Goal: Task Accomplishment & Management: Complete application form

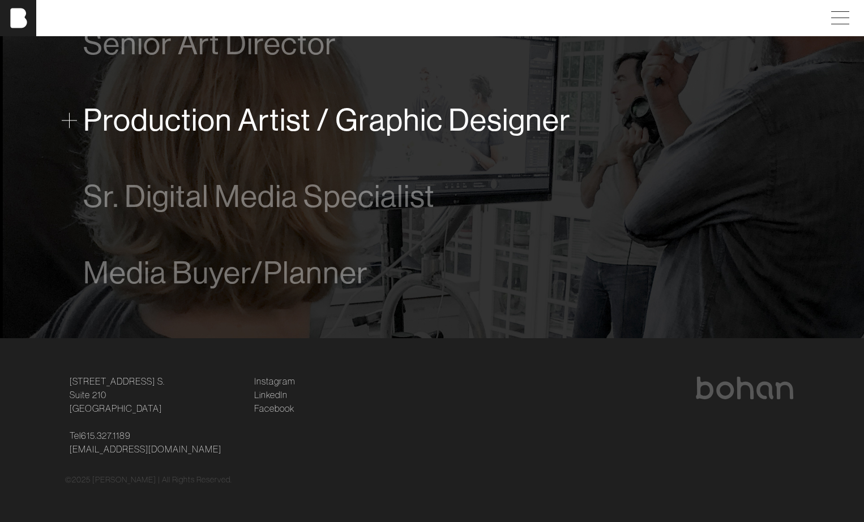
scroll to position [785, 0]
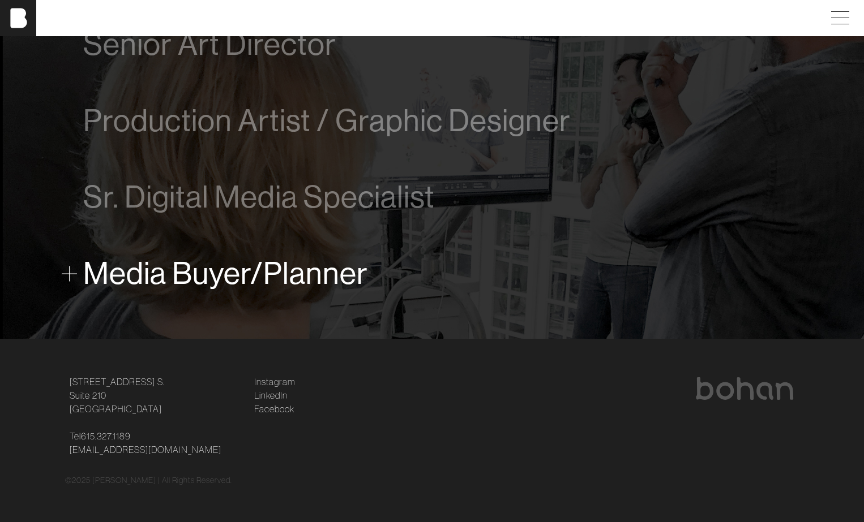
click at [248, 280] on span "Media Buyer/Planner" at bounding box center [225, 273] width 285 height 35
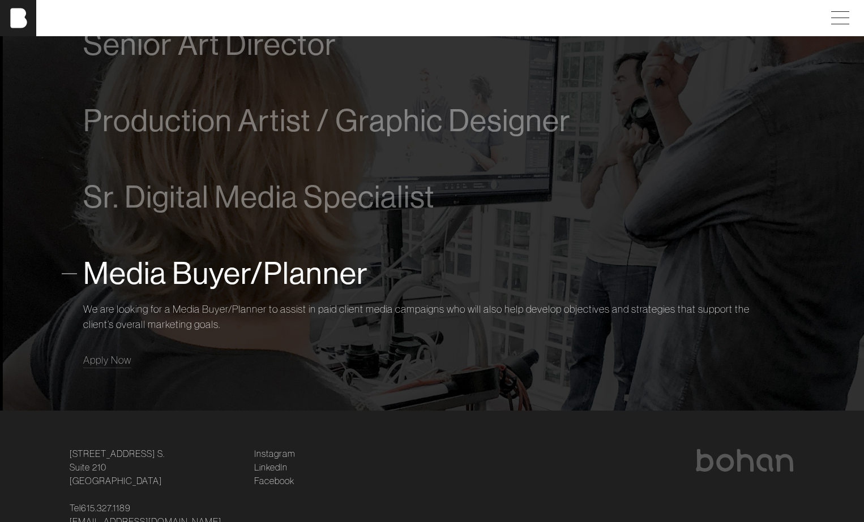
click at [100, 368] on div "Media Buyer/Planner We are looking for a Media Buyer/Planner to assist in paid …" at bounding box center [431, 309] width 697 height 148
click at [104, 358] on span "Apply Now" at bounding box center [107, 360] width 48 height 13
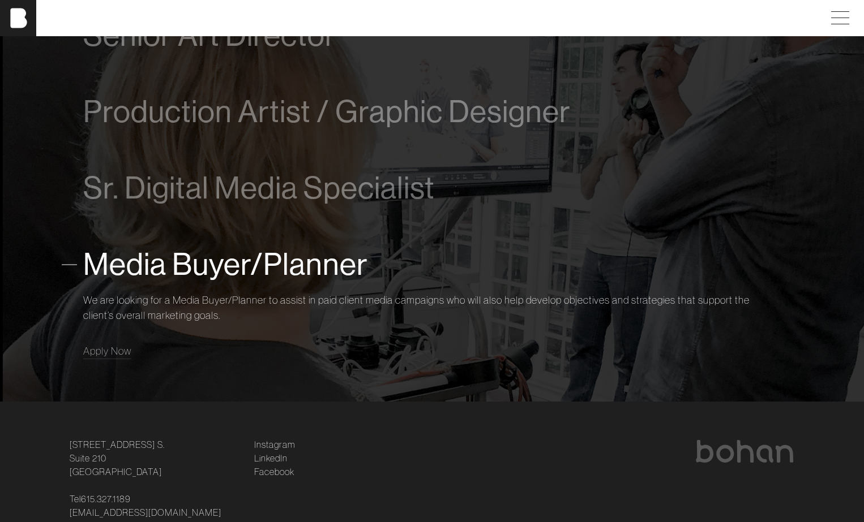
scroll to position [782, 0]
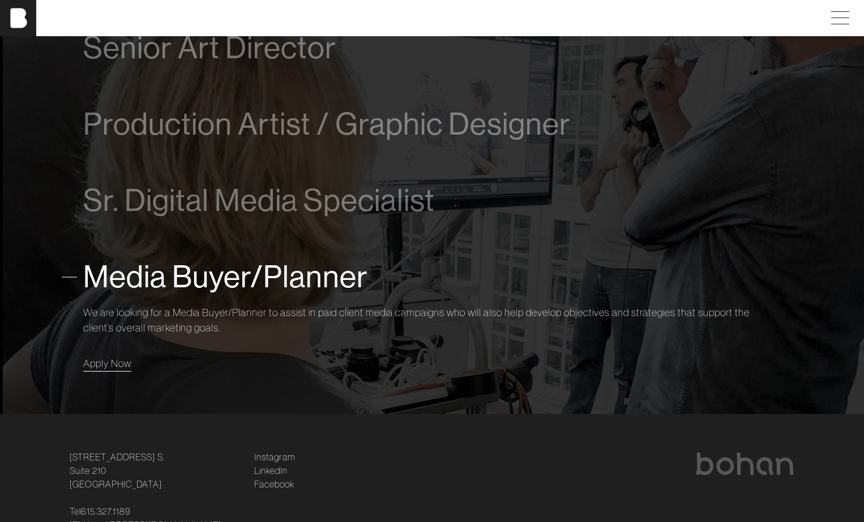
click at [113, 367] on span "Apply Now" at bounding box center [107, 363] width 48 height 13
click at [232, 273] on span "Media Buyer/Planner" at bounding box center [225, 277] width 285 height 35
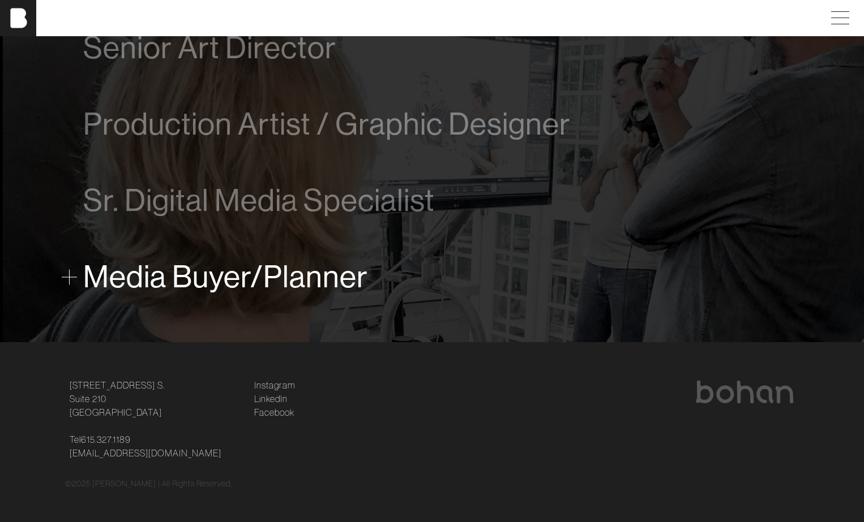
click at [232, 273] on span "Media Buyer/Planner" at bounding box center [225, 277] width 285 height 35
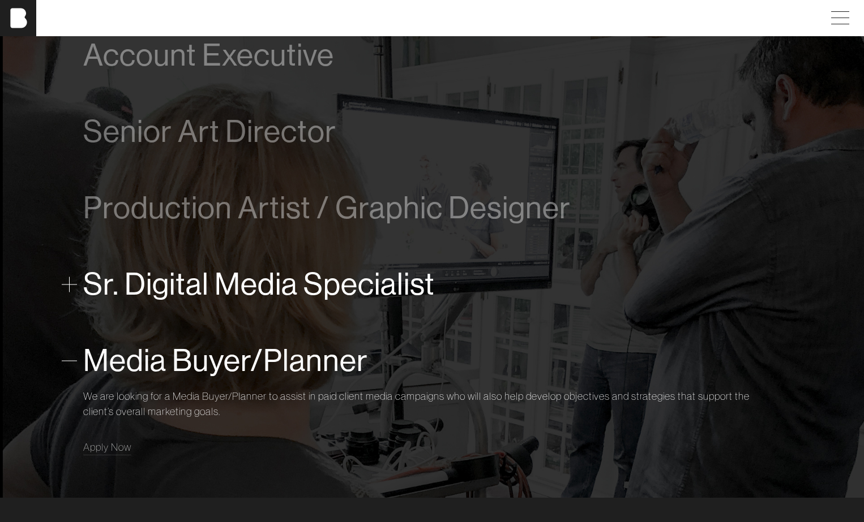
click at [235, 280] on span "Sr. Digital Media Specialist" at bounding box center [258, 284] width 351 height 35
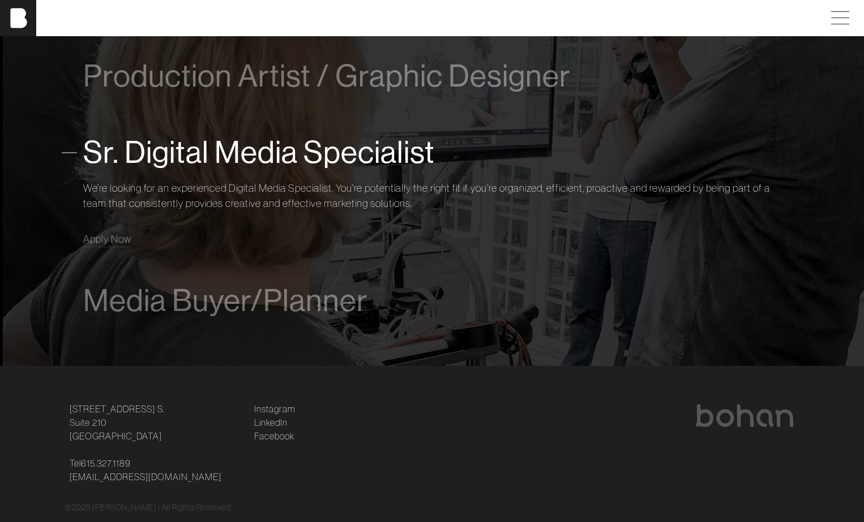
scroll to position [857, 0]
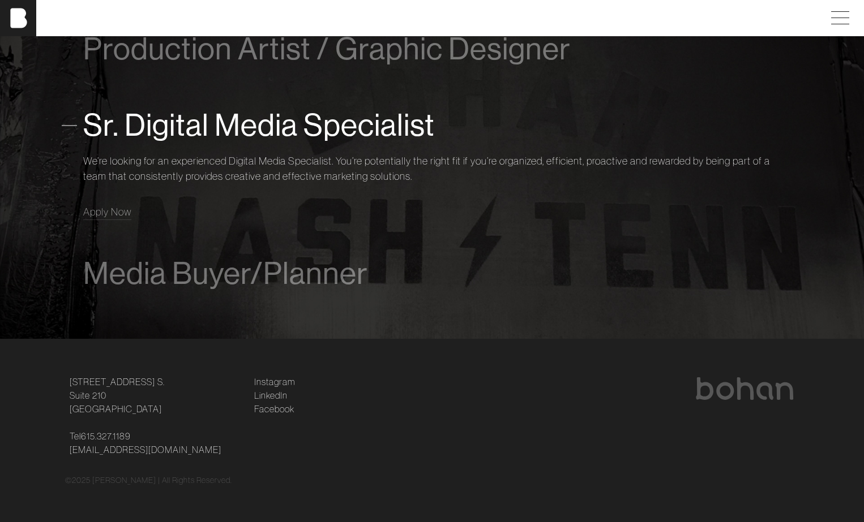
click at [280, 129] on span "Sr. Digital Media Specialist" at bounding box center [258, 125] width 351 height 35
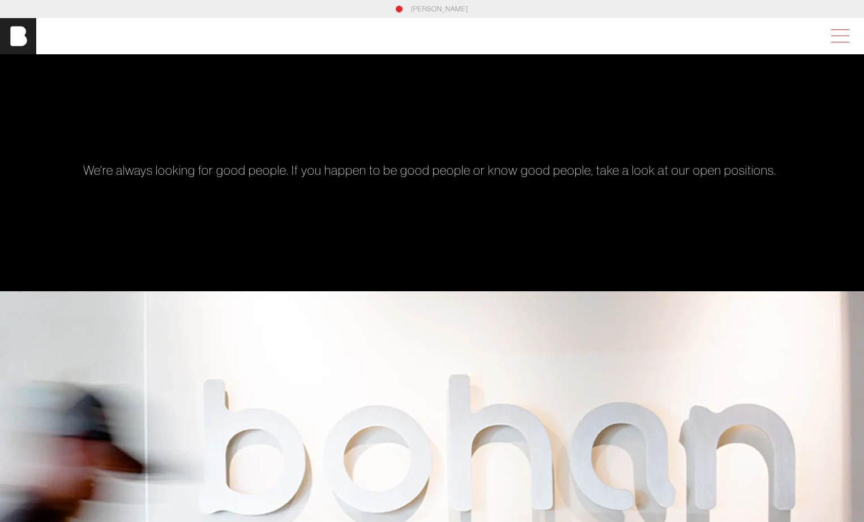
scroll to position [0, 0]
click at [851, 35] on span at bounding box center [838, 36] width 26 height 20
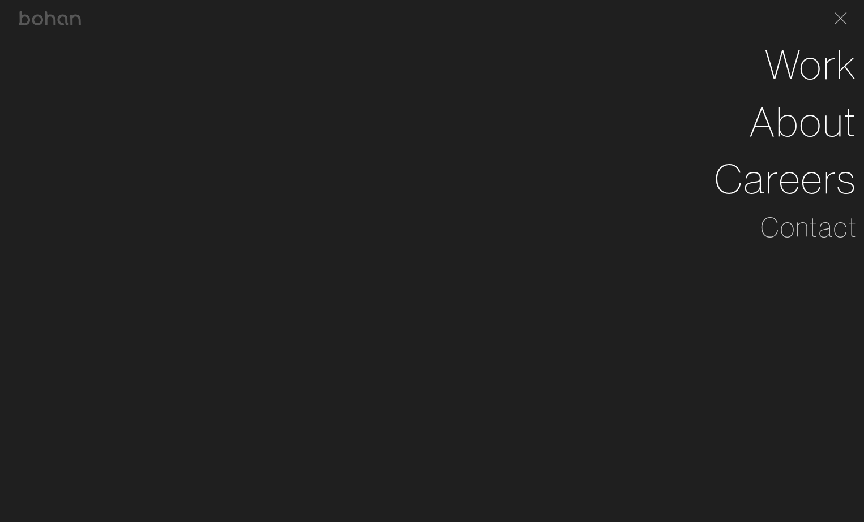
click at [832, 29] on div "[PERSON_NAME]" at bounding box center [432, 18] width 850 height 36
click at [836, 19] on span at bounding box center [837, 18] width 23 height 18
